Goal: Task Accomplishment & Management: Use online tool/utility

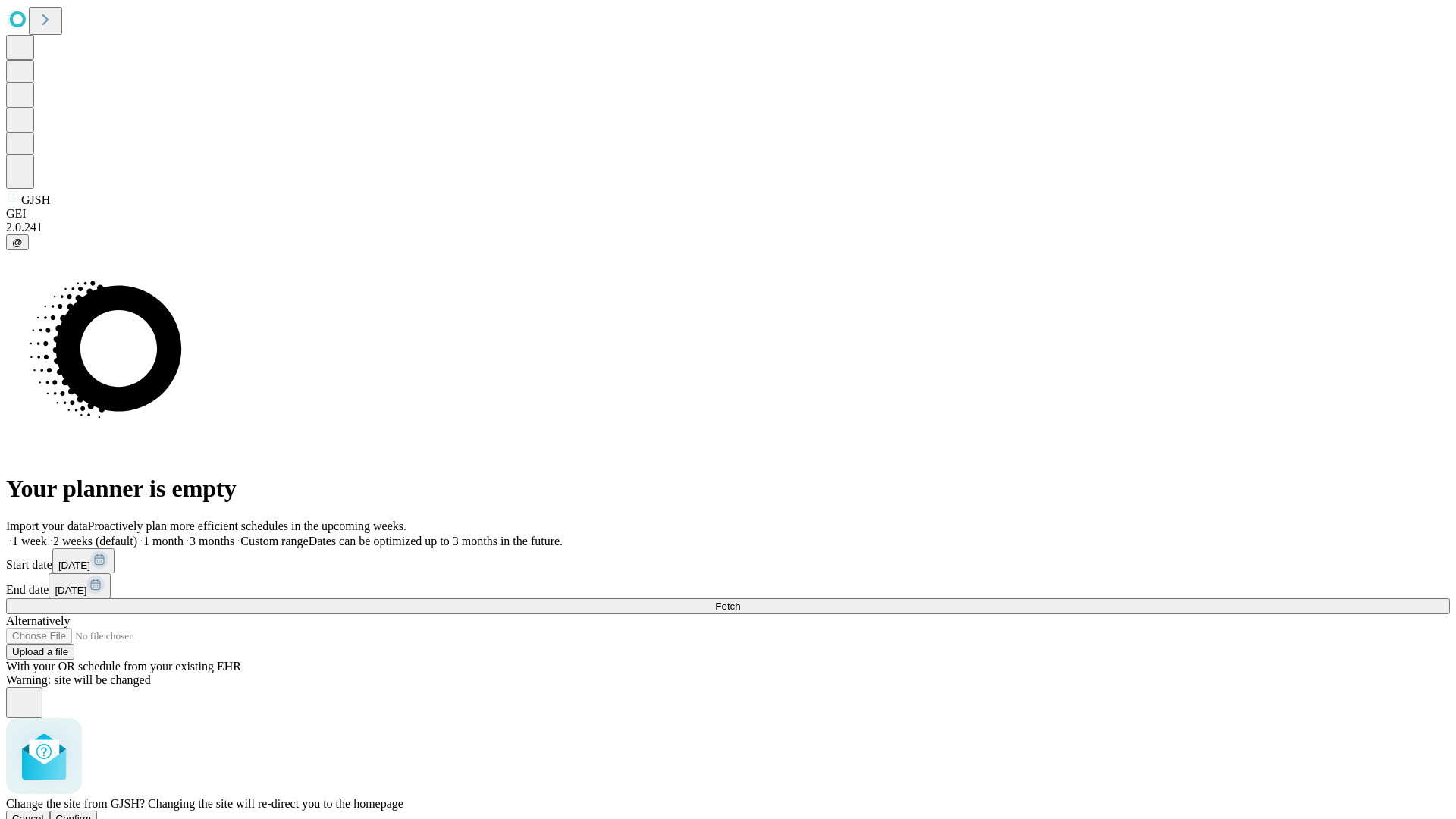
click at [92, 813] on span "Confirm" at bounding box center [74, 818] width 36 height 12
click at [137, 535] on label "2 weeks (default)" at bounding box center [92, 541] width 90 height 13
click at [740, 600] on span "Fetch" at bounding box center [728, 606] width 25 height 12
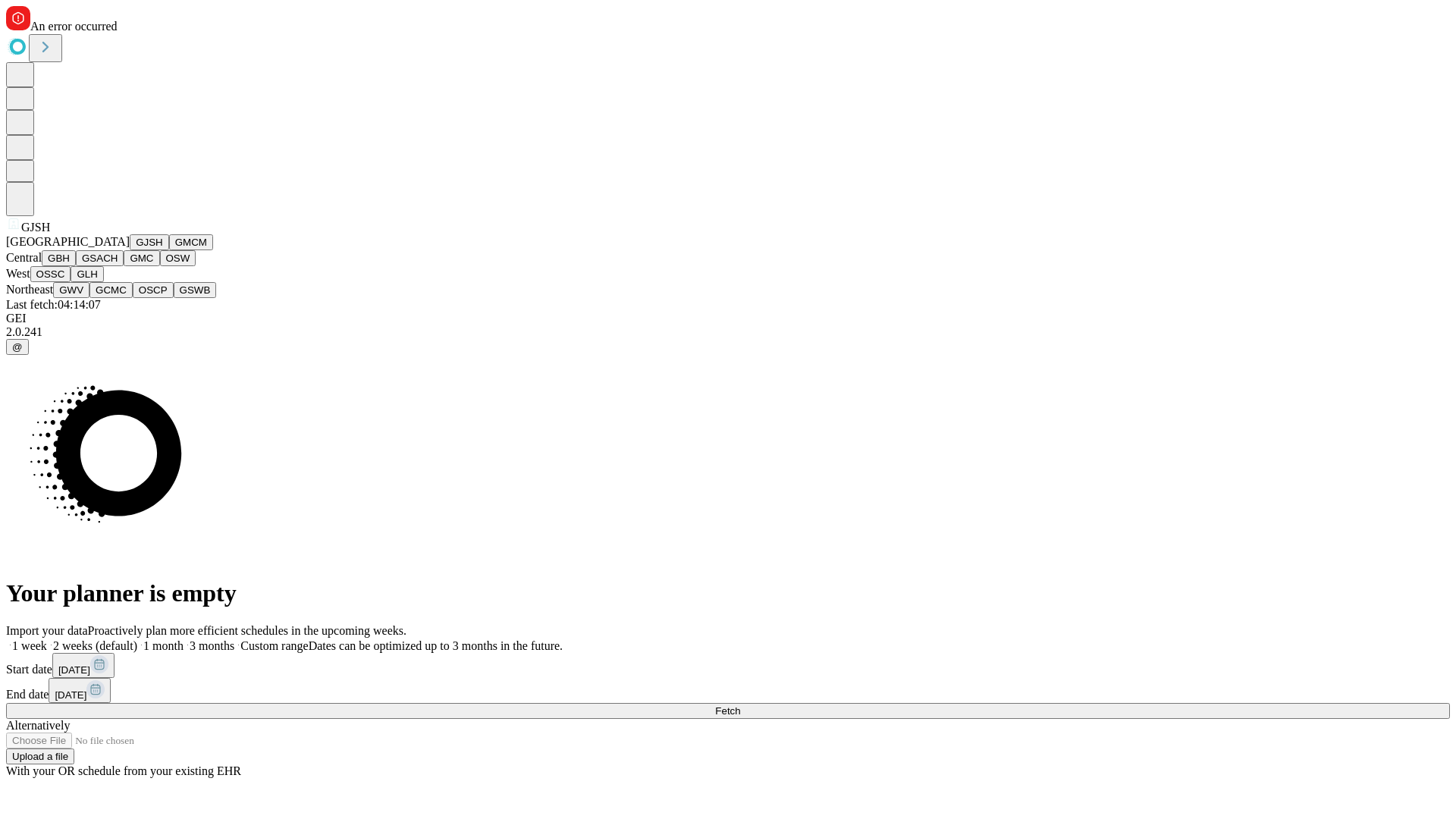
click at [169, 250] on button "GMCM" at bounding box center [191, 242] width 44 height 16
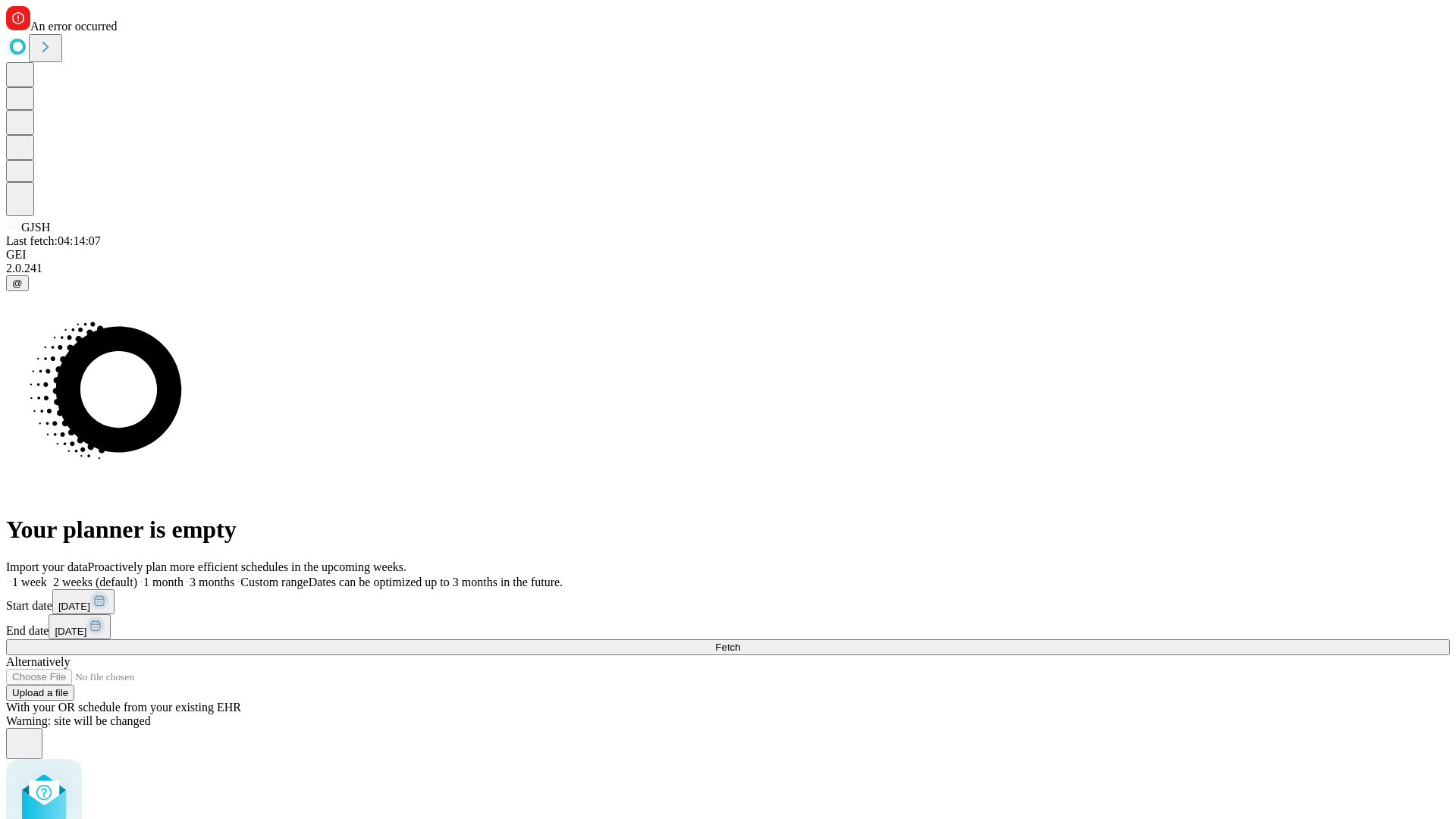
click at [137, 575] on label "2 weeks (default)" at bounding box center [92, 581] width 90 height 13
click at [740, 642] on span "Fetch" at bounding box center [728, 647] width 25 height 12
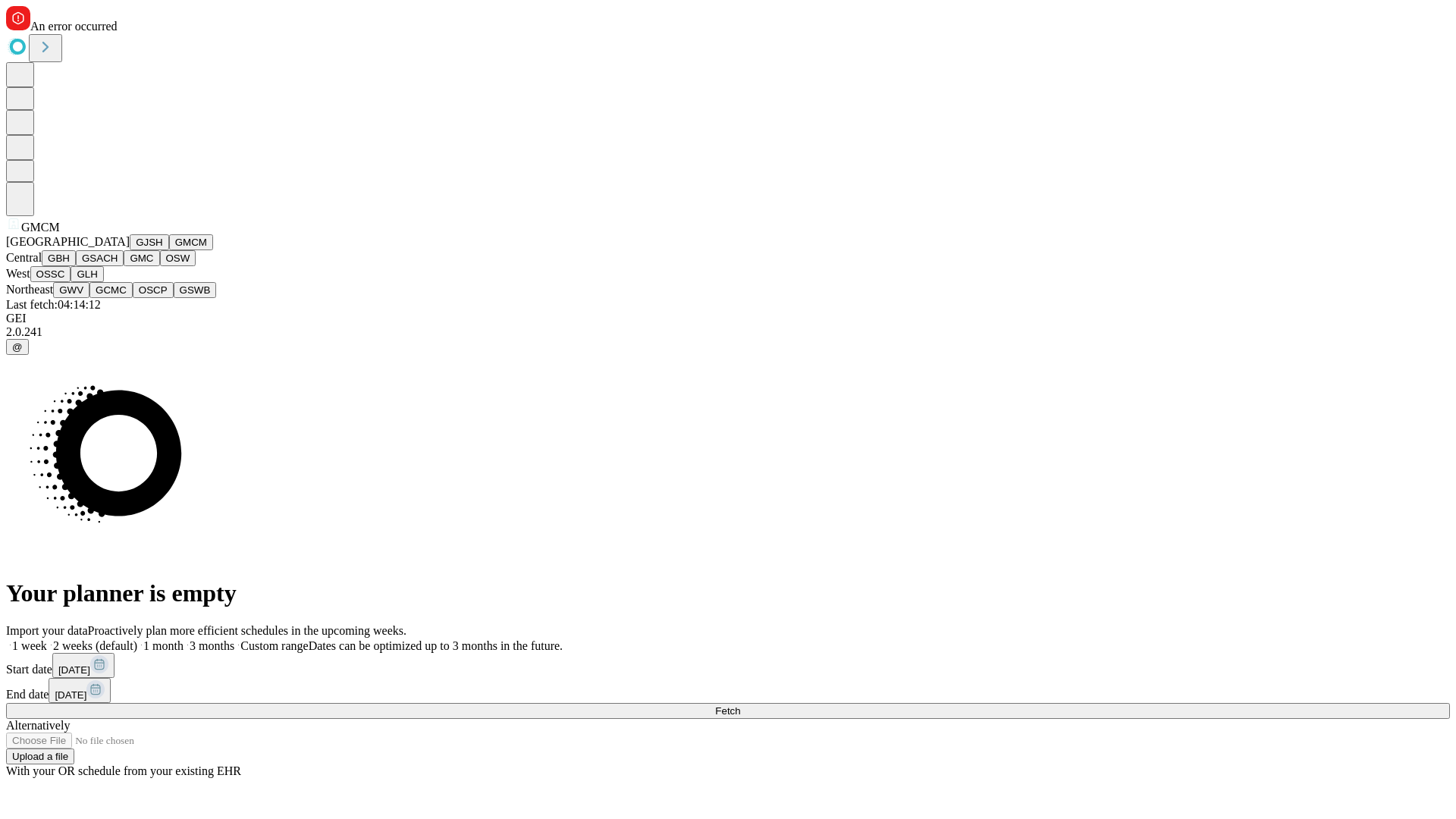
click at [76, 266] on button "GBH" at bounding box center [59, 258] width 34 height 16
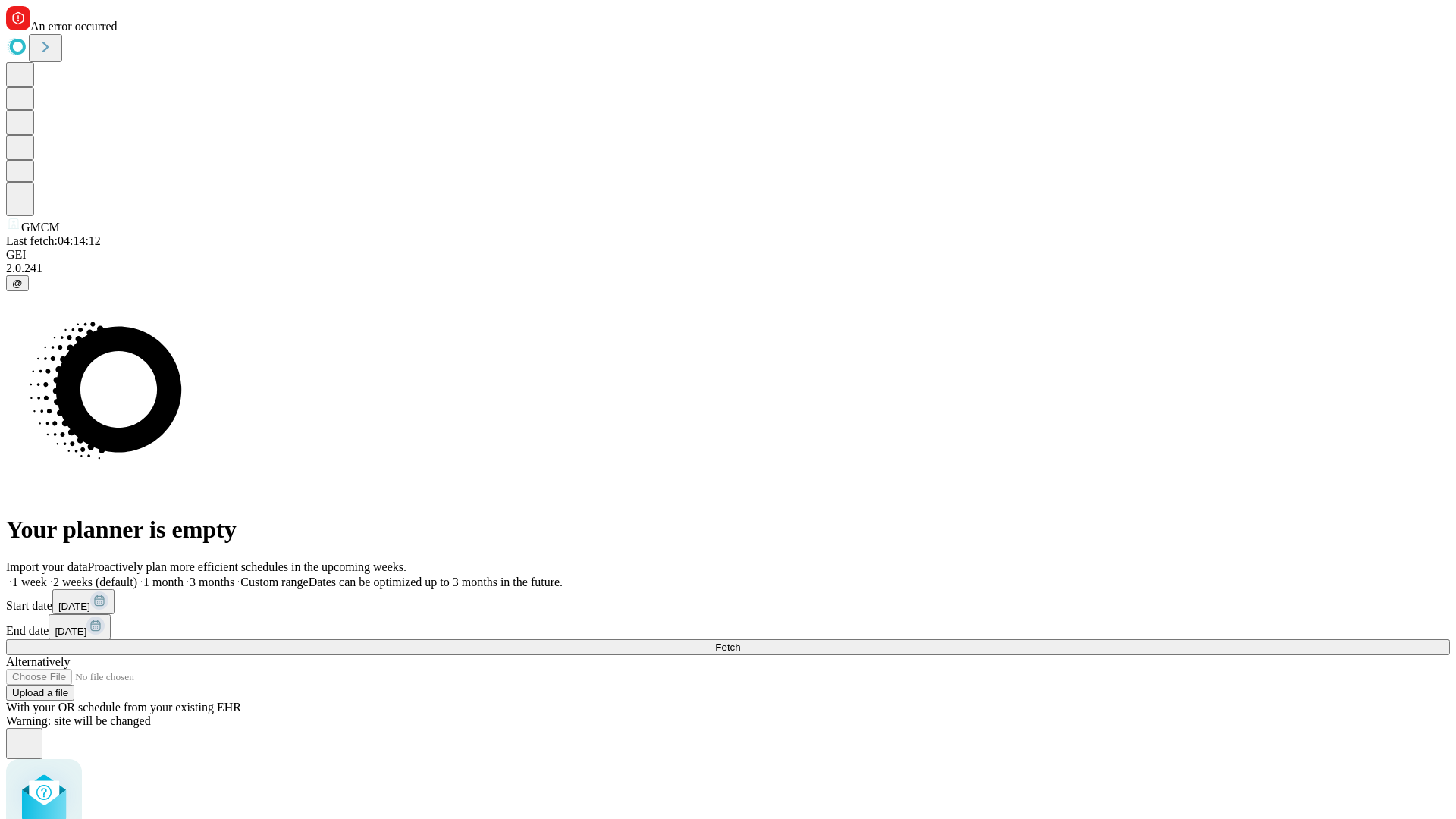
click at [137, 575] on label "2 weeks (default)" at bounding box center [92, 581] width 90 height 13
click at [740, 642] on span "Fetch" at bounding box center [728, 647] width 25 height 12
click at [137, 575] on label "2 weeks (default)" at bounding box center [92, 581] width 90 height 13
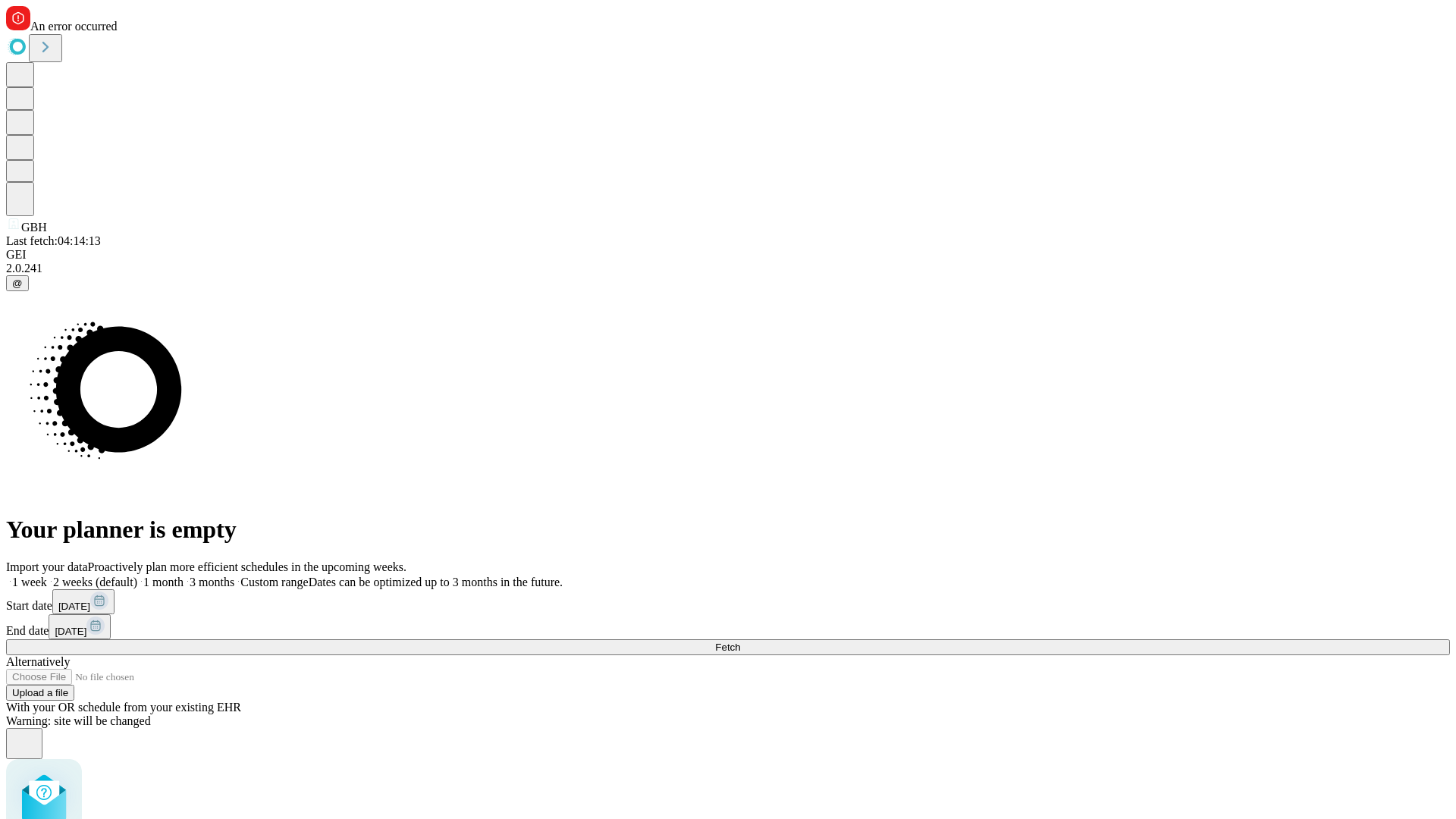
click at [740, 642] on span "Fetch" at bounding box center [728, 647] width 25 height 12
click at [137, 575] on label "2 weeks (default)" at bounding box center [92, 581] width 90 height 13
click at [740, 642] on span "Fetch" at bounding box center [728, 647] width 25 height 12
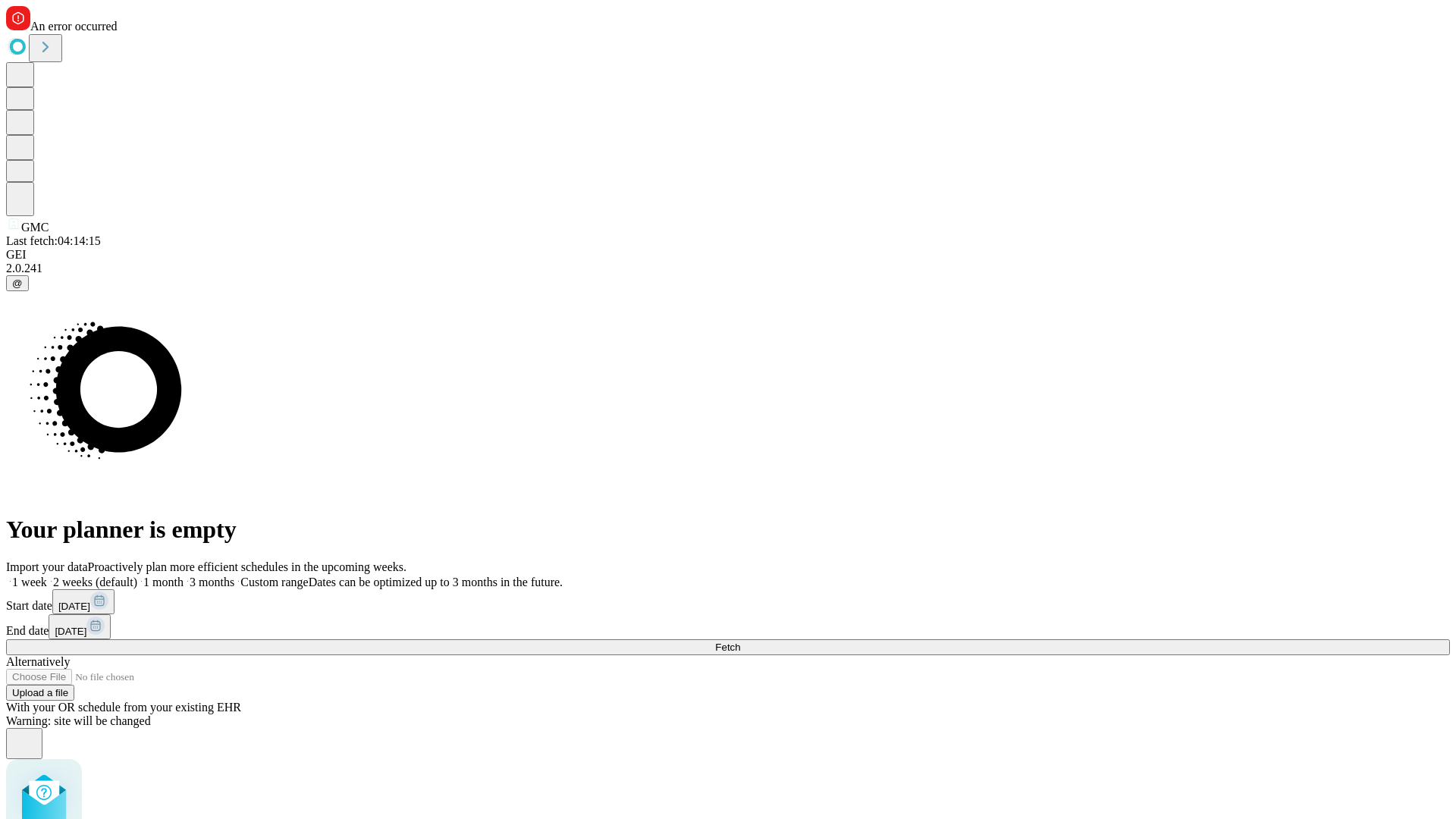
click at [137, 575] on label "2 weeks (default)" at bounding box center [92, 581] width 90 height 13
click at [740, 642] on span "Fetch" at bounding box center [728, 647] width 25 height 12
click at [137, 575] on label "2 weeks (default)" at bounding box center [92, 581] width 90 height 13
click at [740, 642] on span "Fetch" at bounding box center [728, 647] width 25 height 12
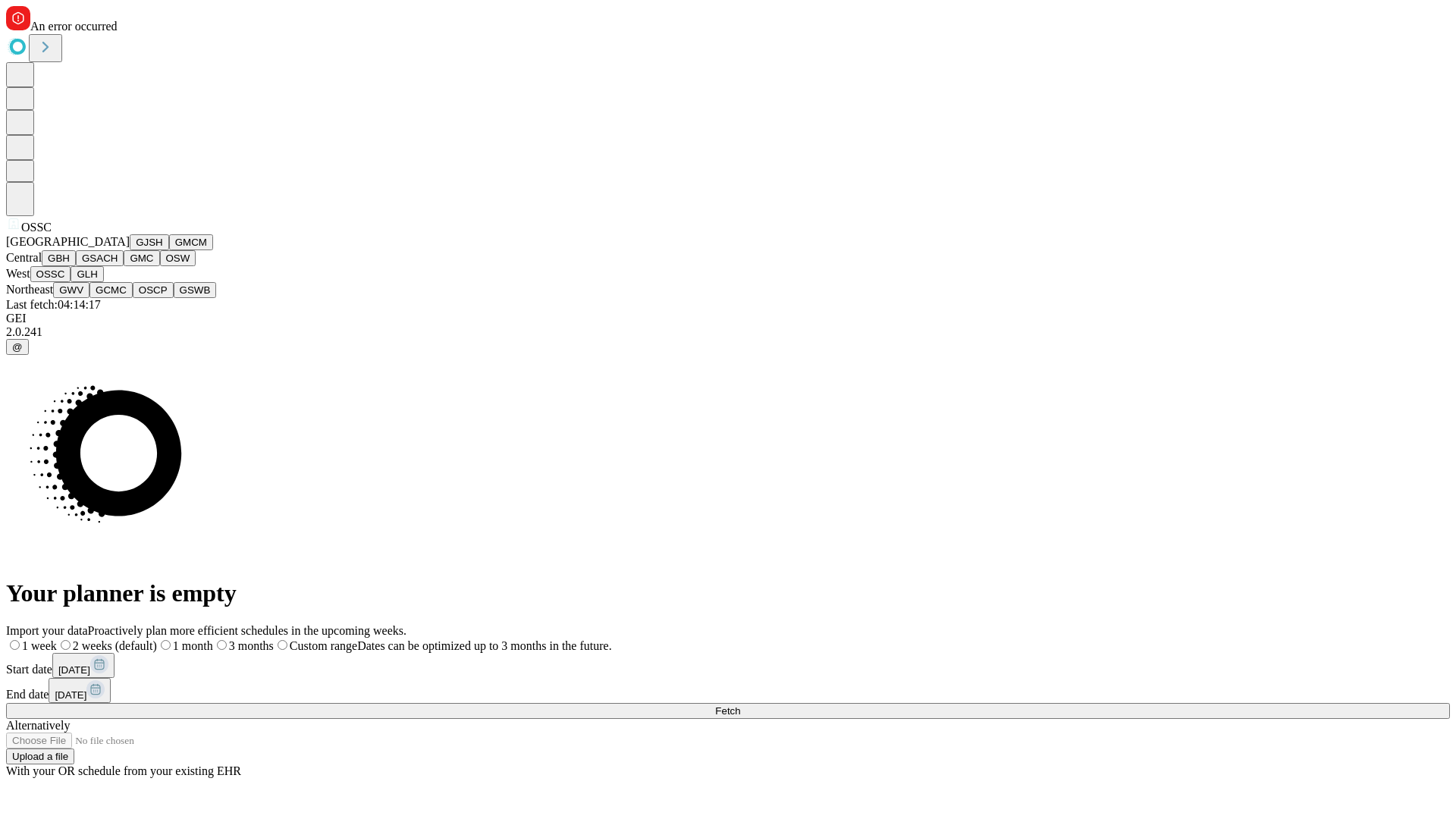
click at [104, 282] on button "GLH" at bounding box center [86, 274] width 32 height 16
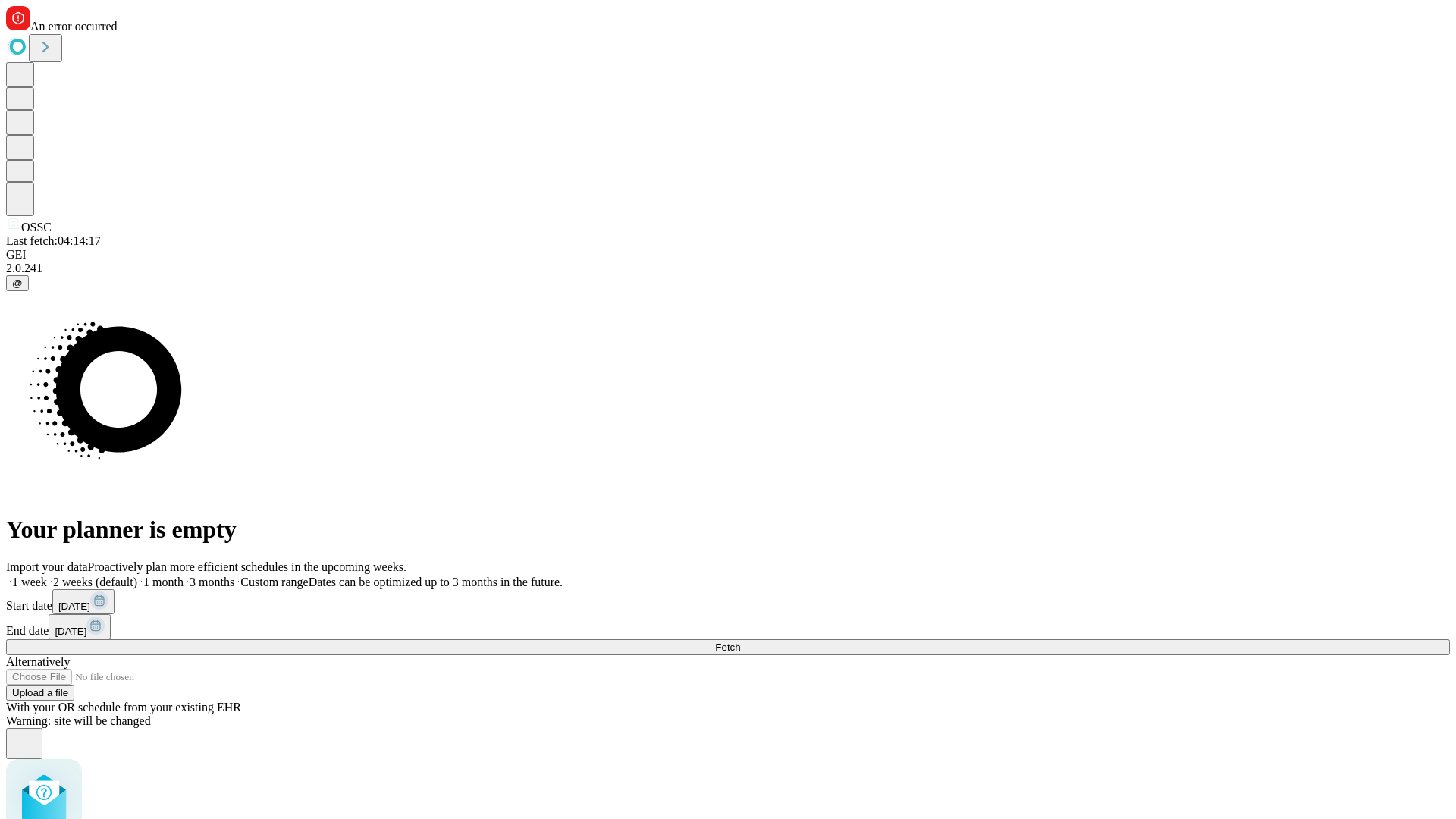
click at [137, 575] on label "2 weeks (default)" at bounding box center [92, 581] width 90 height 13
click at [740, 642] on span "Fetch" at bounding box center [728, 647] width 25 height 12
click at [137, 575] on label "2 weeks (default)" at bounding box center [92, 581] width 90 height 13
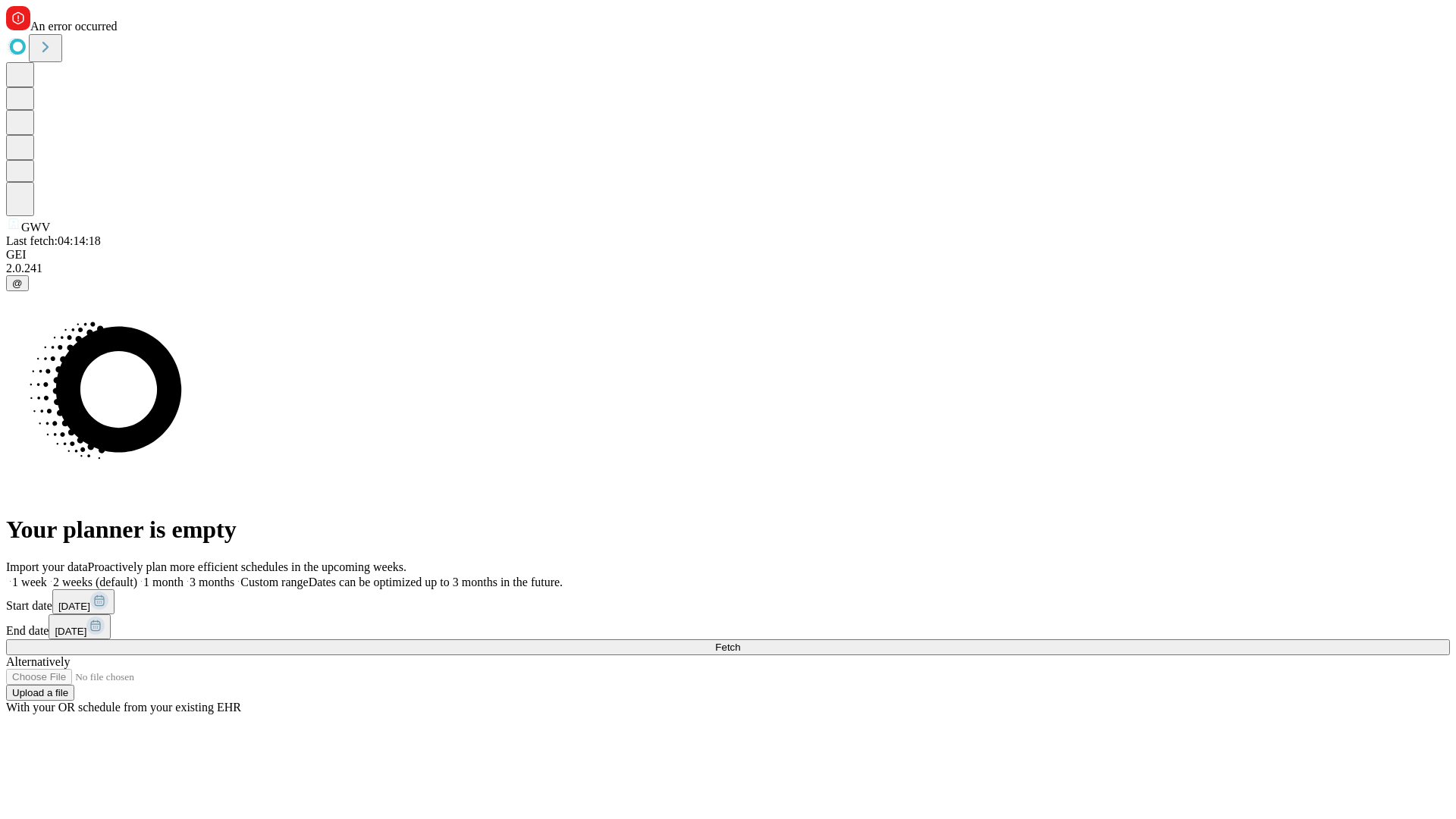
click at [740, 642] on span "Fetch" at bounding box center [728, 647] width 25 height 12
click at [137, 575] on label "2 weeks (default)" at bounding box center [92, 581] width 90 height 13
click at [740, 642] on span "Fetch" at bounding box center [728, 647] width 25 height 12
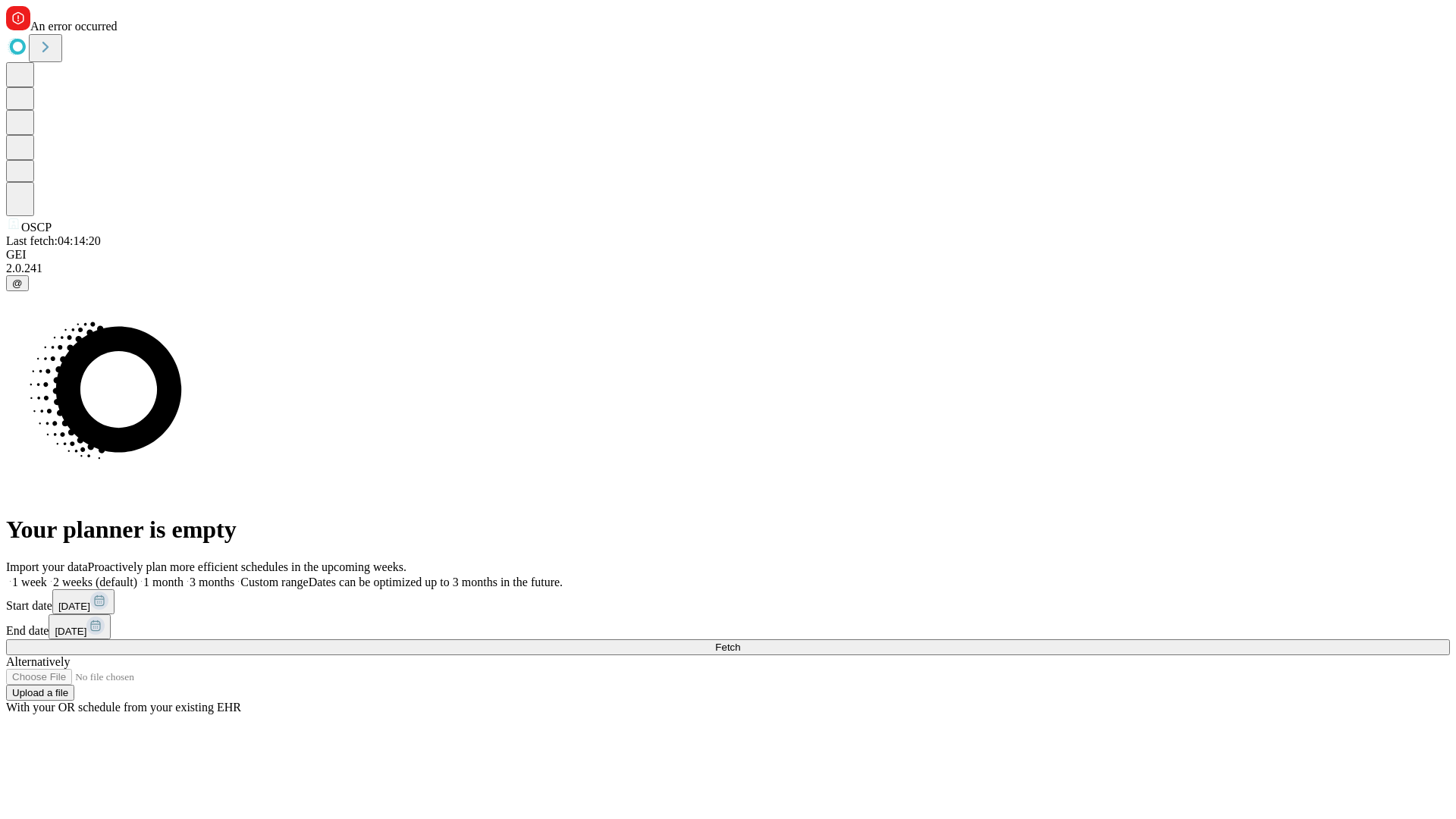
click at [137, 575] on label "2 weeks (default)" at bounding box center [92, 581] width 90 height 13
click at [740, 642] on span "Fetch" at bounding box center [728, 647] width 25 height 12
click at [137, 575] on label "2 weeks (default)" at bounding box center [92, 581] width 90 height 13
click at [740, 642] on span "Fetch" at bounding box center [728, 647] width 25 height 12
